Goal: Obtain resource: Obtain resource

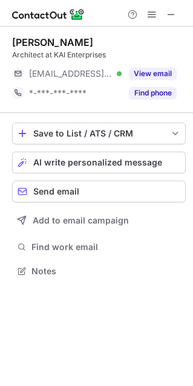
scroll to position [262, 193]
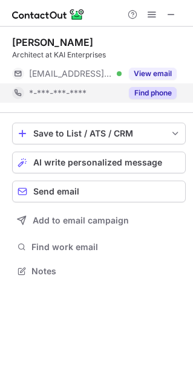
click at [150, 88] on button "Find phone" at bounding box center [153, 93] width 48 height 12
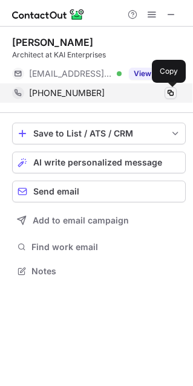
click at [168, 95] on span at bounding box center [170, 93] width 10 height 10
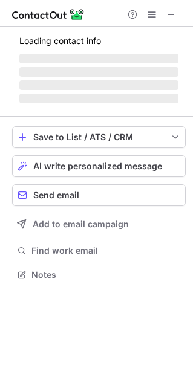
scroll to position [262, 193]
